Goal: Task Accomplishment & Management: Complete application form

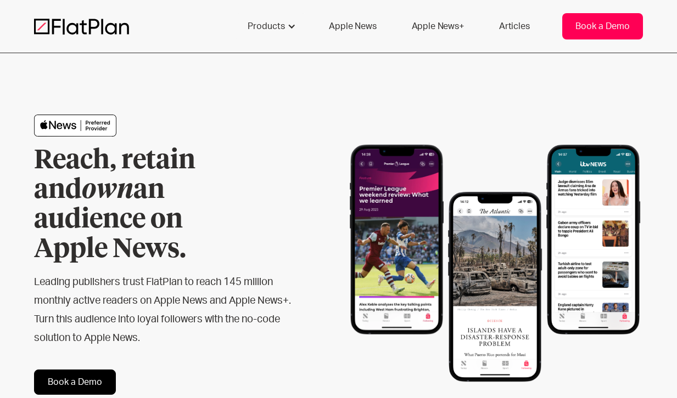
click at [598, 26] on div "Book a Demo" at bounding box center [602, 26] width 54 height 13
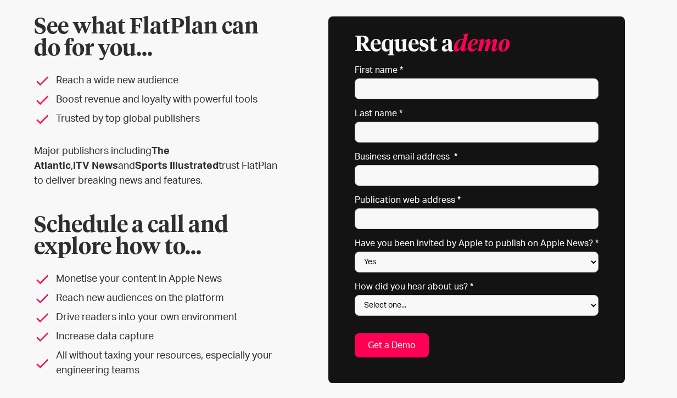
scroll to position [100, 0]
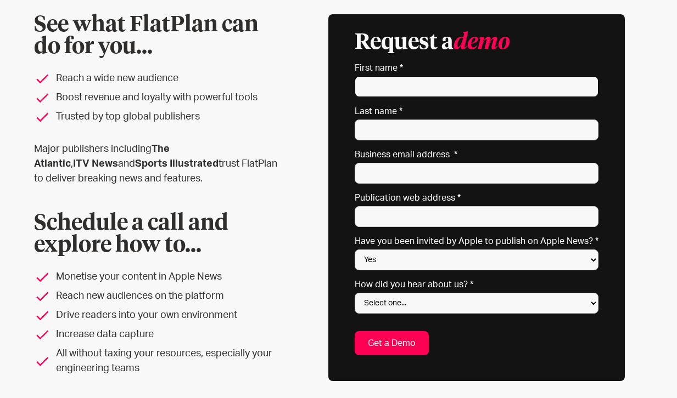
click at [420, 88] on input "First name *" at bounding box center [477, 86] width 244 height 21
type input "Lauren"
type input "[PERSON_NAME]"
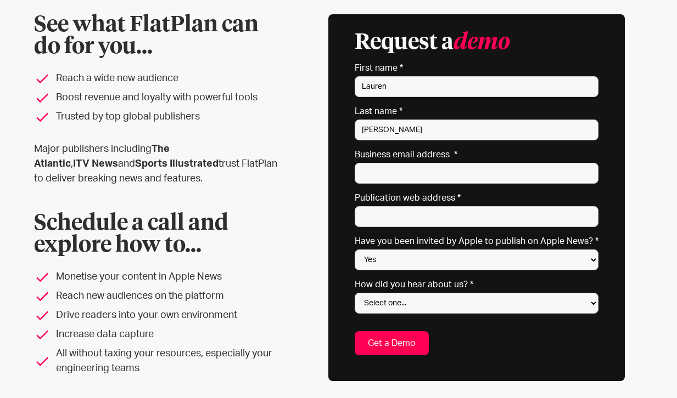
type input "[PERSON_NAME][EMAIL_ADDRESS][DOMAIN_NAME]"
type input "[STREET_ADDRESS]"
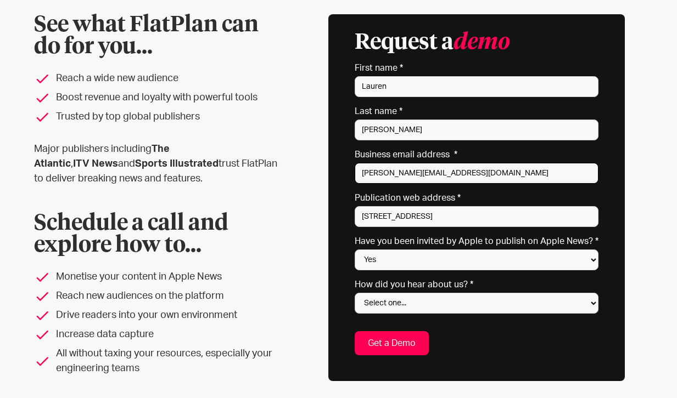
click at [437, 179] on input "[PERSON_NAME][EMAIL_ADDRESS][DOMAIN_NAME]" at bounding box center [477, 173] width 244 height 21
type input "[EMAIL_ADDRESS][PERSON_NAME][DOMAIN_NAME]"
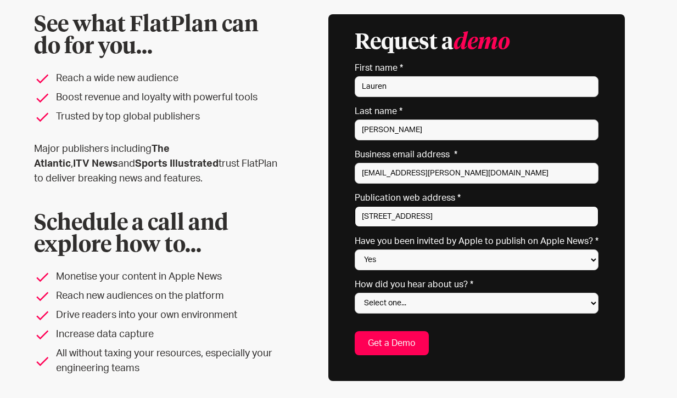
click at [442, 215] on input "[STREET_ADDRESS]" at bounding box center [477, 216] width 244 height 21
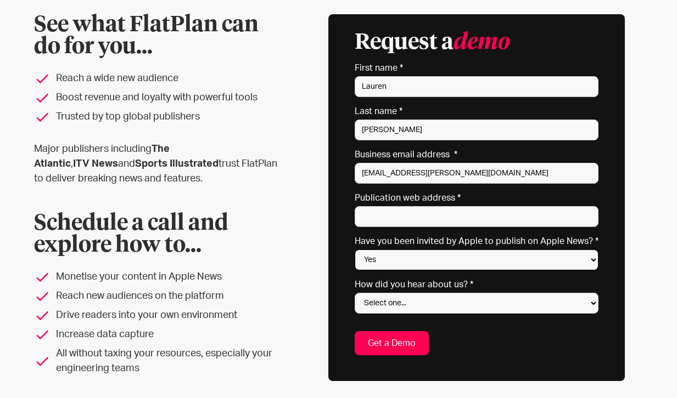
click at [433, 263] on select "Yes No Not sure" at bounding box center [477, 260] width 244 height 21
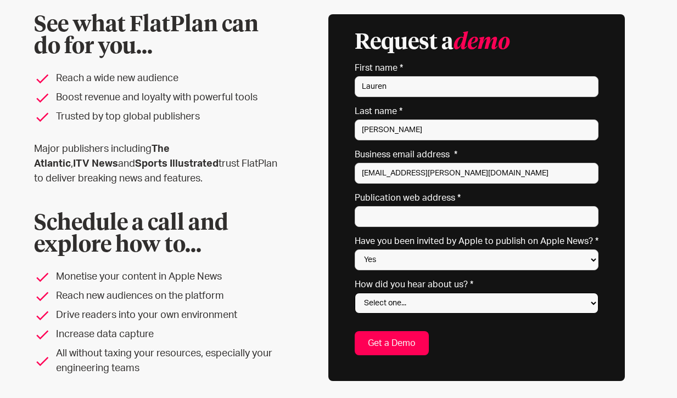
click at [437, 305] on select "Select one... Search engine (Google, DuckDuckGo etc) Apple website Google Ad Li…" at bounding box center [477, 303] width 244 height 21
select select "Referred by a peer"
click at [358, 293] on select "Select one... Search engine (Google, DuckDuckGo etc) Apple website Google Ad Li…" at bounding box center [477, 303] width 244 height 21
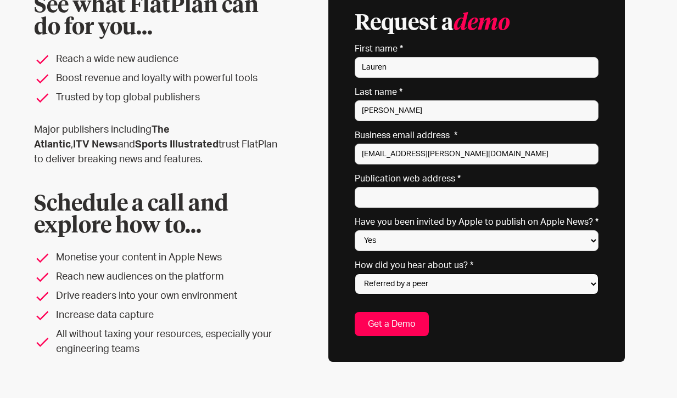
scroll to position [119, 0]
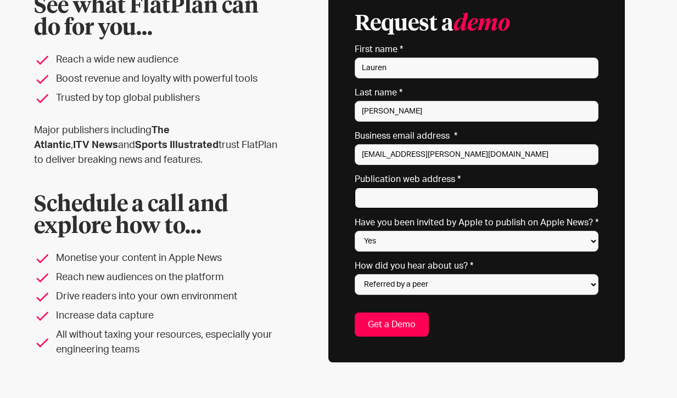
click at [507, 196] on input "Publication web address *" at bounding box center [477, 198] width 244 height 21
click at [366, 200] on input "[DOMAIN_NAME]" at bounding box center [477, 198] width 244 height 21
click at [474, 203] on input "[DOMAIN_NAME]" at bounding box center [477, 198] width 244 height 21
click at [363, 197] on input "[DOMAIN_NAME]," at bounding box center [477, 198] width 244 height 21
click at [587, 196] on input "(Future publishing titles) including [DOMAIN_NAME]," at bounding box center [477, 198] width 244 height 21
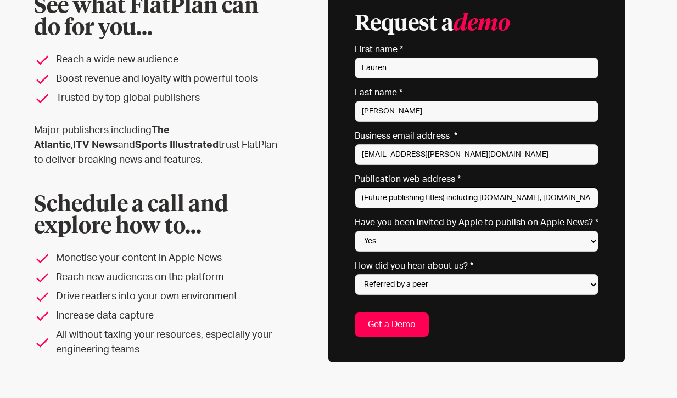
scroll to position [0, 61]
drag, startPoint x: 450, startPoint y: 200, endPoint x: 619, endPoint y: 200, distance: 169.6
click at [619, 200] on div "Request a demo * indicates required fields First name * [PERSON_NAME] Last name…" at bounding box center [476, 179] width 296 height 367
paste input "[URL][DOMAIN_NAME]"
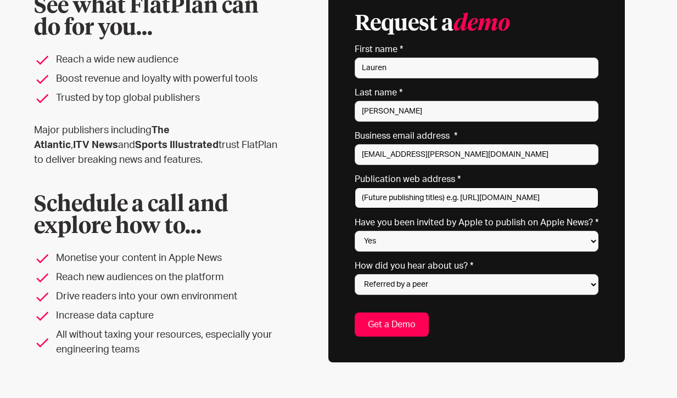
type input "(Future publishing titles) e.g. [URL][DOMAIN_NAME]"
click at [393, 325] on input "Get a Demo" at bounding box center [392, 325] width 74 height 24
type input "Please wait..."
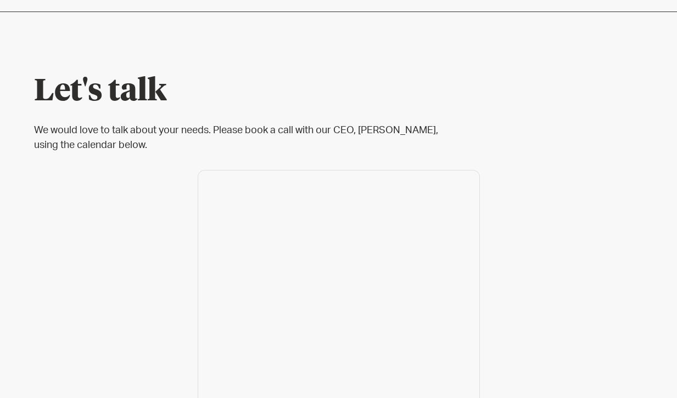
scroll to position [41, 0]
